Goal: Information Seeking & Learning: Find specific fact

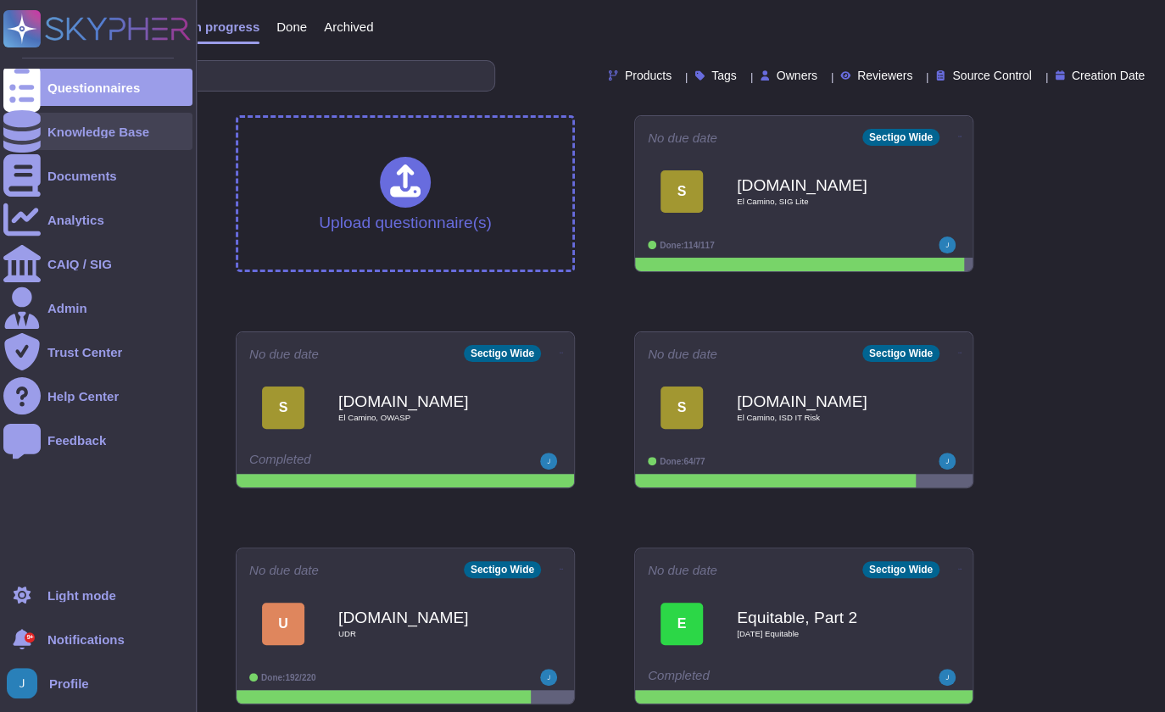
click at [94, 131] on div "Knowledge Base" at bounding box center [98, 132] width 102 height 13
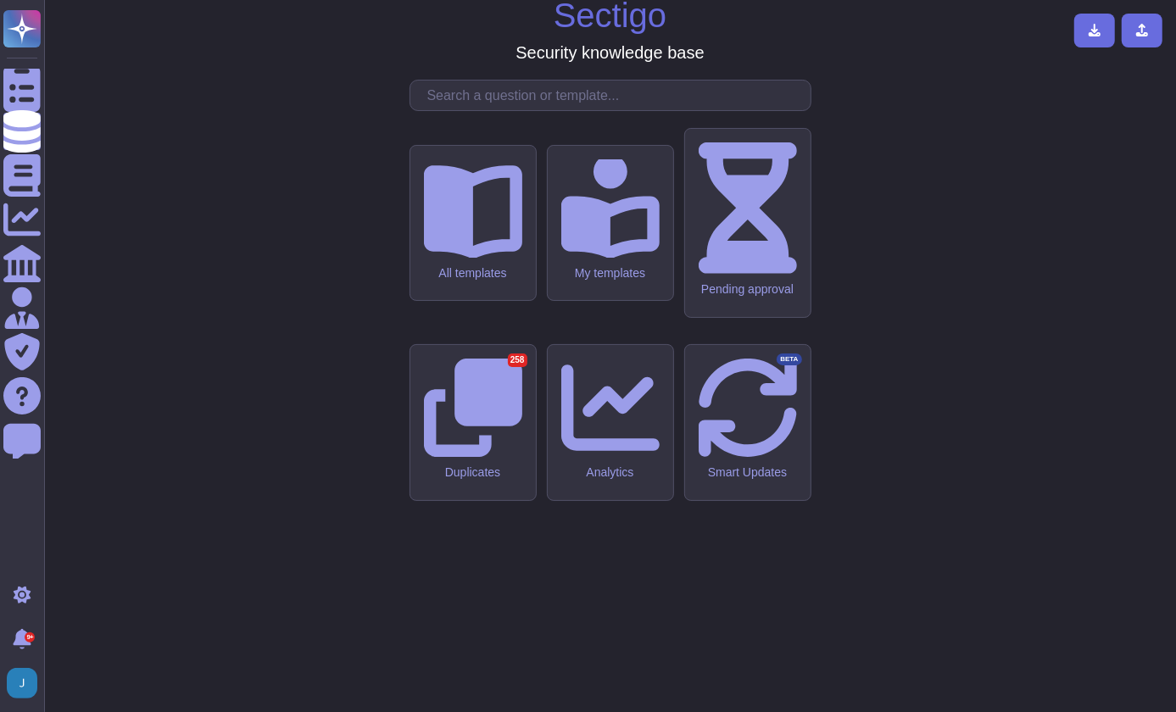
click at [543, 110] on input "text" at bounding box center [615, 96] width 392 height 30
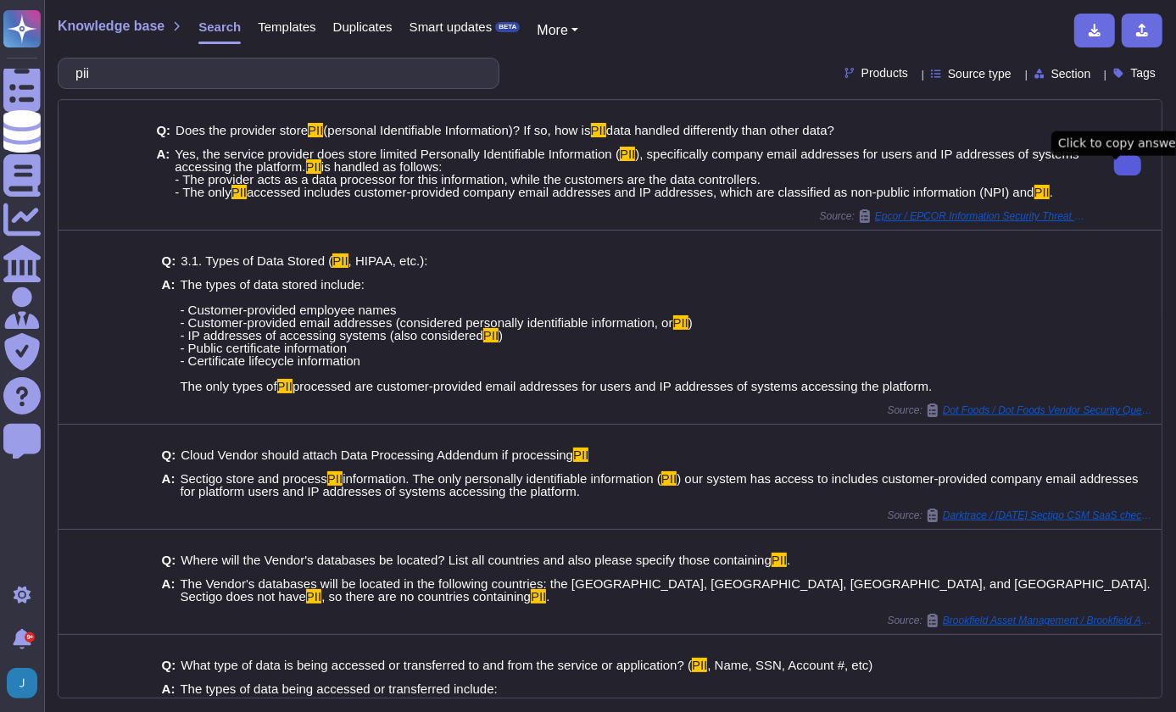
click at [1119, 169] on button at bounding box center [1127, 165] width 27 height 20
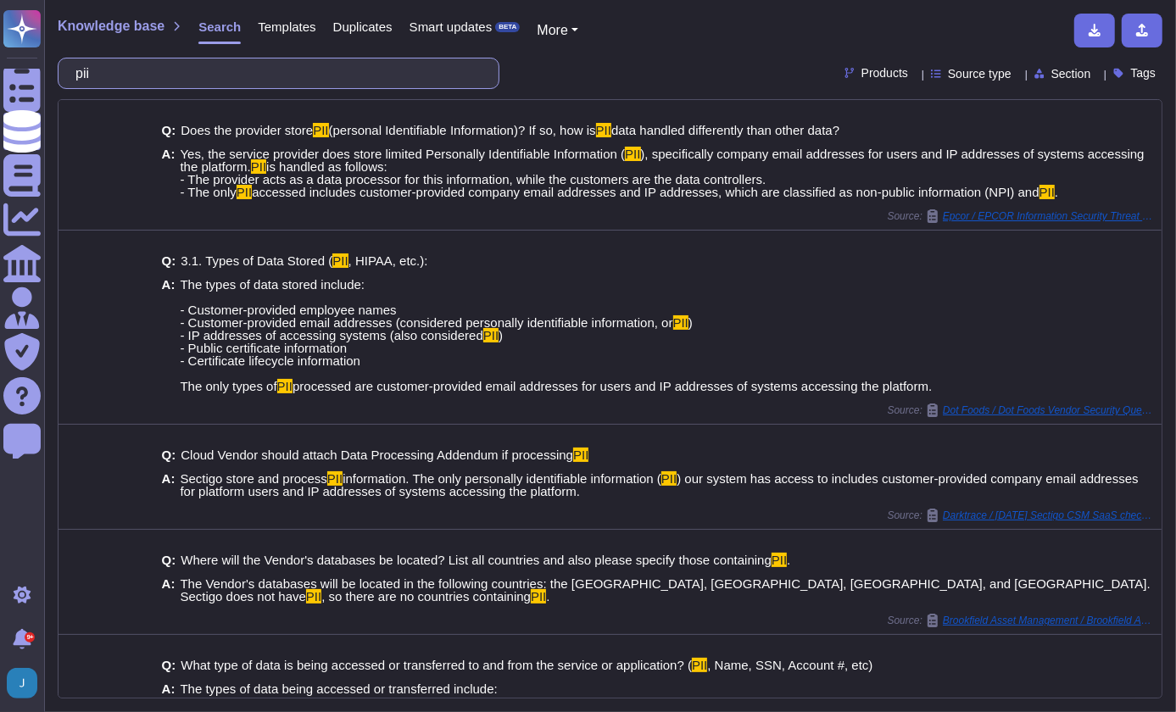
drag, startPoint x: 140, startPoint y: 70, endPoint x: -3, endPoint y: 48, distance: 145.0
click at [0, 48] on html "Questionnaires Knowledge Base Documents Analytics CAIQ / SIG Admin Trust Center…" at bounding box center [588, 356] width 1176 height 712
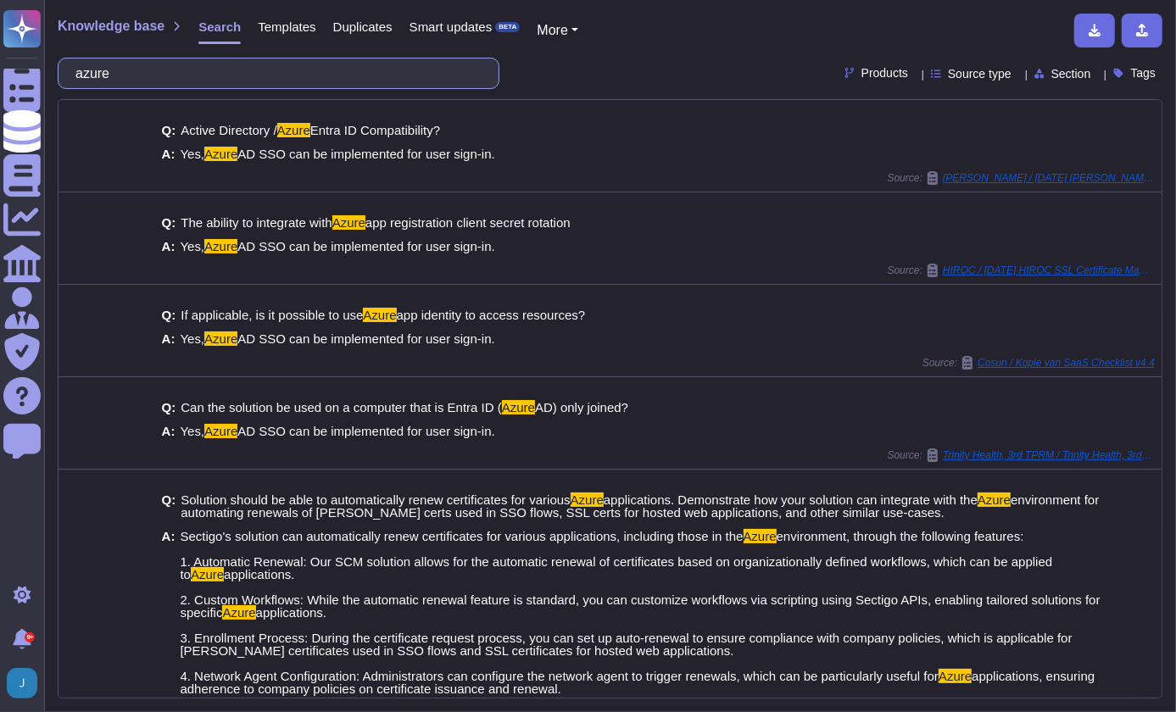
drag, startPoint x: 138, startPoint y: 68, endPoint x: 50, endPoint y: 62, distance: 88.4
click at [50, 62] on div "Knowledge base Search Templates Duplicates Smart updates BETA More azure Produc…" at bounding box center [610, 356] width 1132 height 712
type input "o"
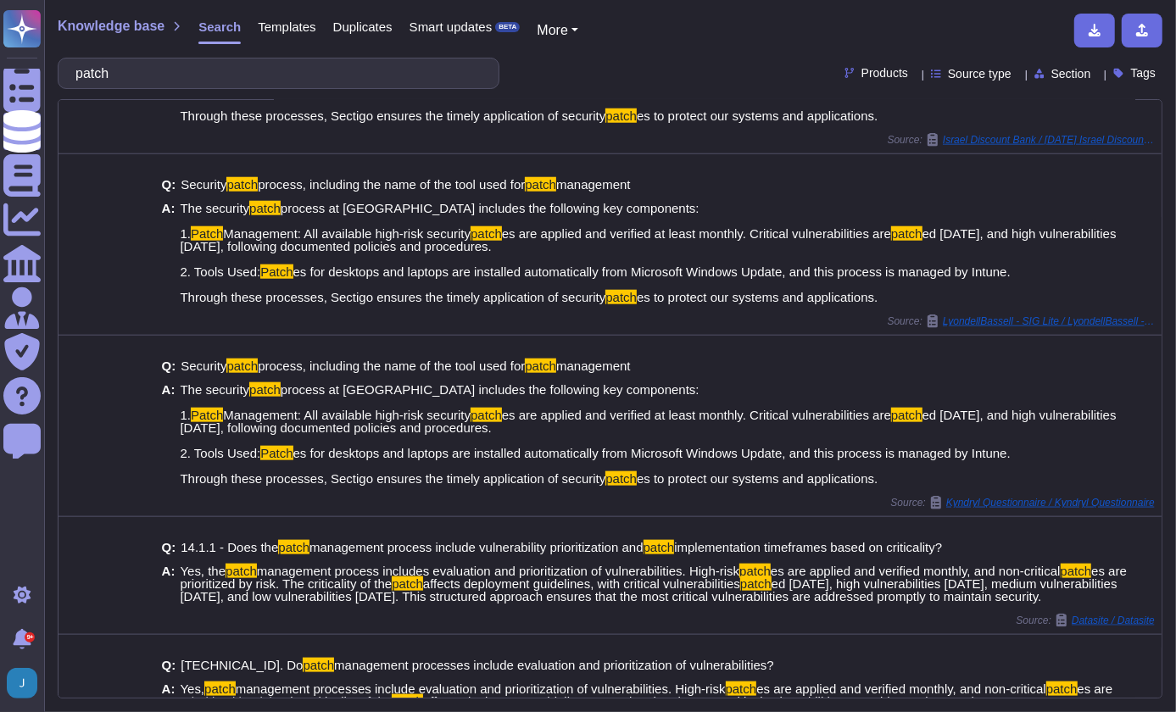
scroll to position [1191, 0]
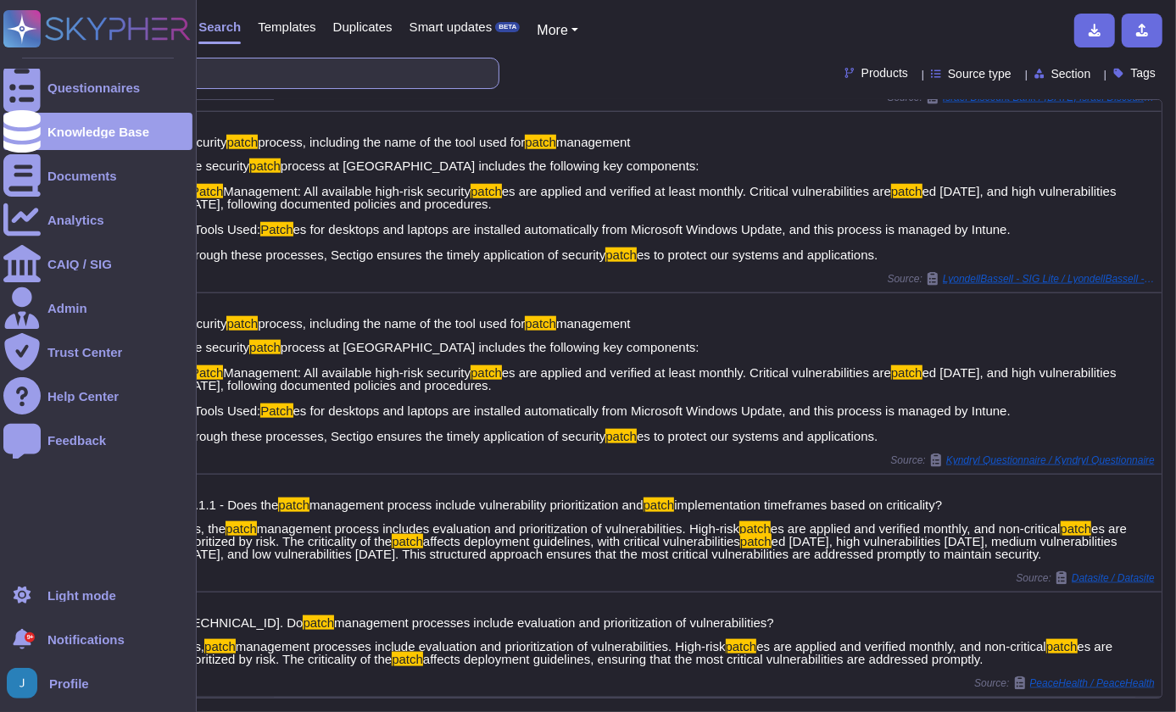
drag, startPoint x: 149, startPoint y: 75, endPoint x: 15, endPoint y: 52, distance: 135.9
click at [15, 52] on div "Questionnaires Knowledge Base Documents Analytics CAIQ / SIG Admin Trust Center…" at bounding box center [588, 356] width 1176 height 712
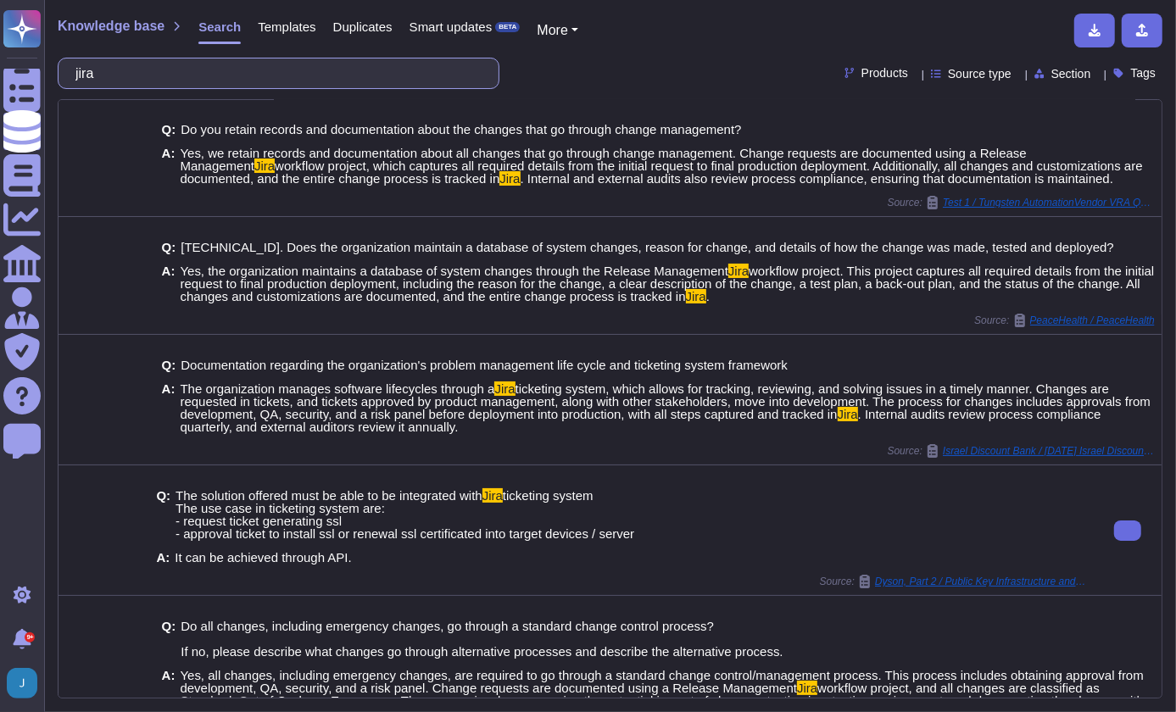
scroll to position [0, 0]
type input "jira"
